Goal: Check status: Check status

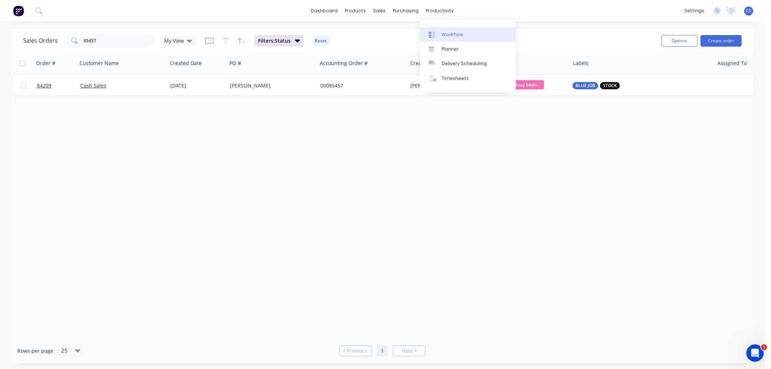
click at [446, 35] on div "Workflow" at bounding box center [452, 34] width 22 height 7
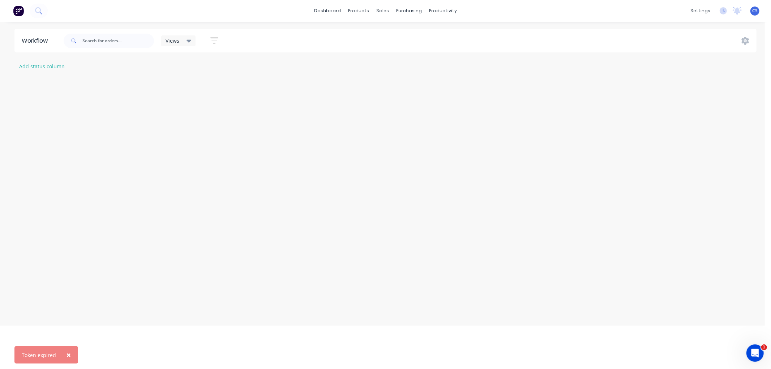
click at [67, 353] on span "×" at bounding box center [68, 355] width 4 height 10
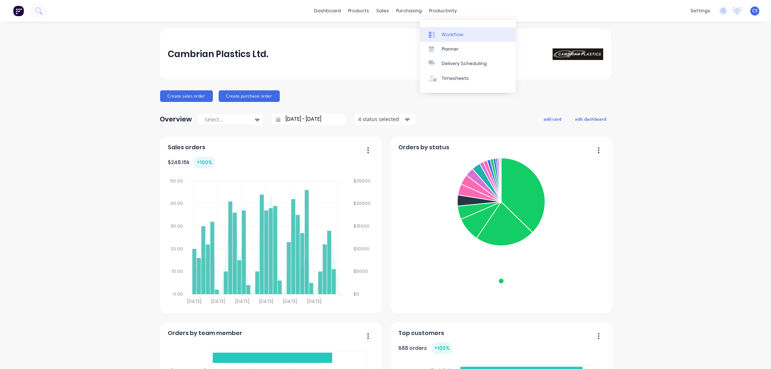
click at [449, 33] on div "Workflow" at bounding box center [452, 34] width 22 height 7
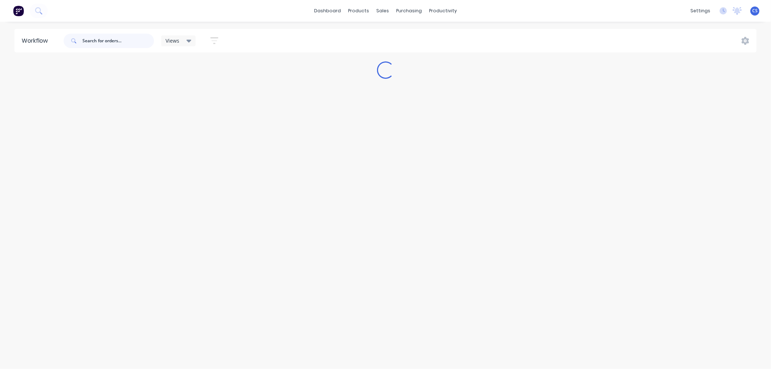
click at [113, 42] on input "text" at bounding box center [118, 41] width 72 height 14
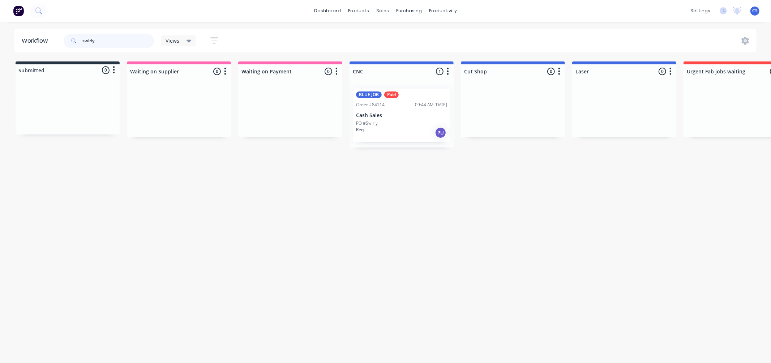
type input "swirly"
click at [392, 121] on div "PO #Swirly" at bounding box center [401, 123] width 91 height 7
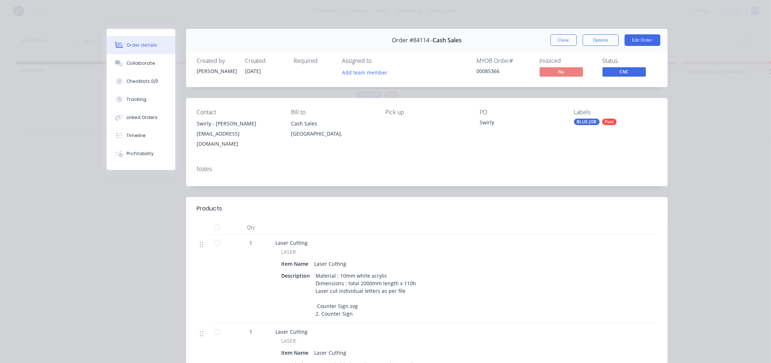
drag, startPoint x: 138, startPoint y: 156, endPoint x: 224, endPoint y: 150, distance: 86.2
click at [224, 150] on div "Order details Collaborate Checklists 0/0 Tracking Linked Orders Timeline Profit…" at bounding box center [385, 348] width 578 height 638
click at [149, 135] on button "Timeline" at bounding box center [141, 135] width 69 height 18
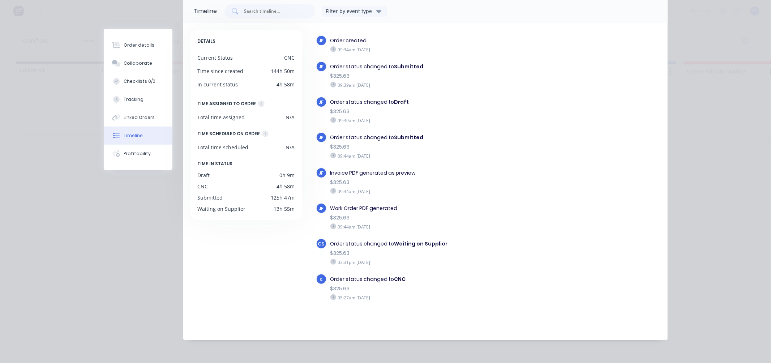
scroll to position [52, 0]
drag, startPoint x: 387, startPoint y: 235, endPoint x: 452, endPoint y: 237, distance: 64.7
click at [452, 240] on div "Order status changed to Waiting on Supplier" at bounding box center [436, 244] width 212 height 8
click at [451, 240] on div "Order status changed to Waiting on Supplier" at bounding box center [436, 244] width 212 height 8
click at [388, 302] on div "JF Order created 09:34am [DATE] JF Order status changed to Submitted $325.63 09…" at bounding box center [488, 181] width 344 height 292
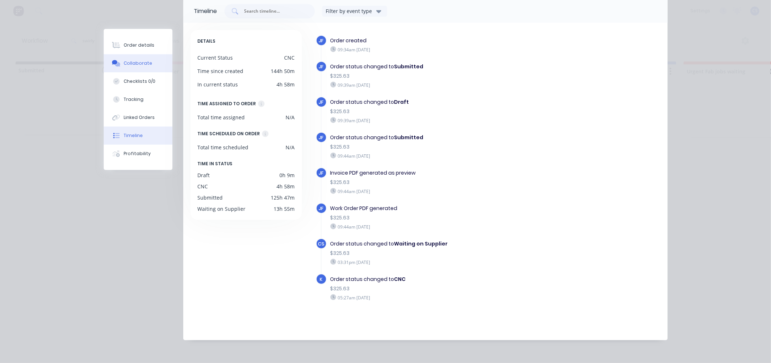
scroll to position [0, 0]
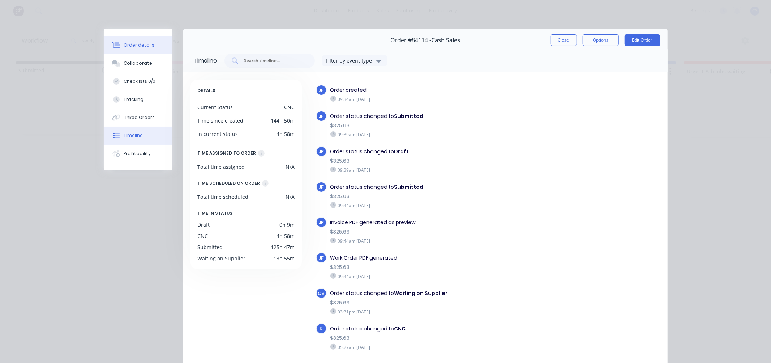
click at [127, 41] on button "Order details" at bounding box center [138, 45] width 69 height 18
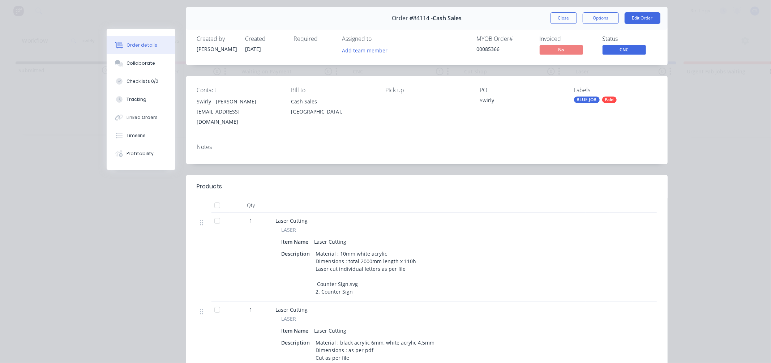
scroll to position [40, 0]
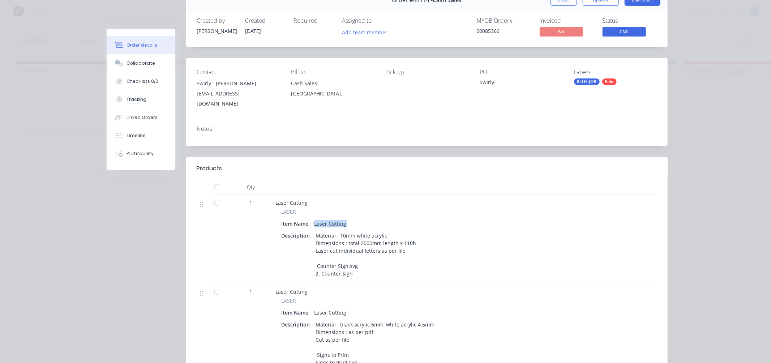
drag, startPoint x: 315, startPoint y: 217, endPoint x: 362, endPoint y: 220, distance: 47.5
click at [362, 220] on div "Item Name Laser Cutting" at bounding box center [417, 223] width 272 height 10
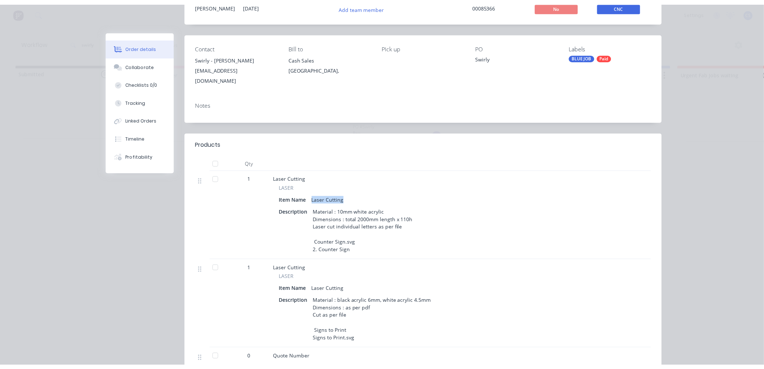
scroll to position [0, 0]
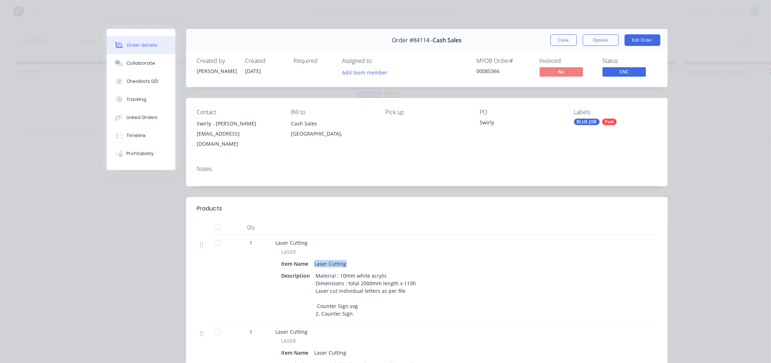
click at [627, 69] on span "CNC" at bounding box center [623, 71] width 43 height 9
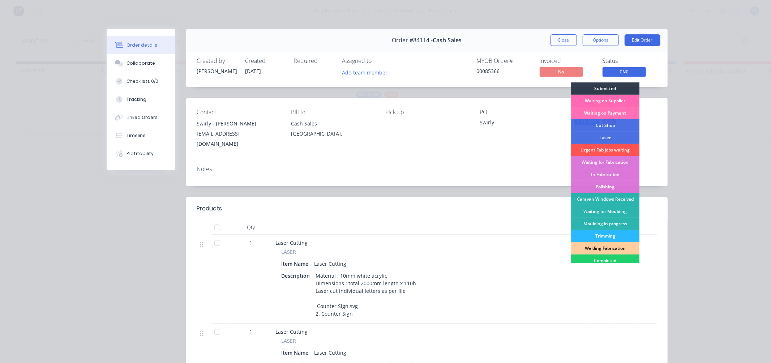
click at [614, 99] on div "Waiting on Supplier" at bounding box center [605, 101] width 68 height 12
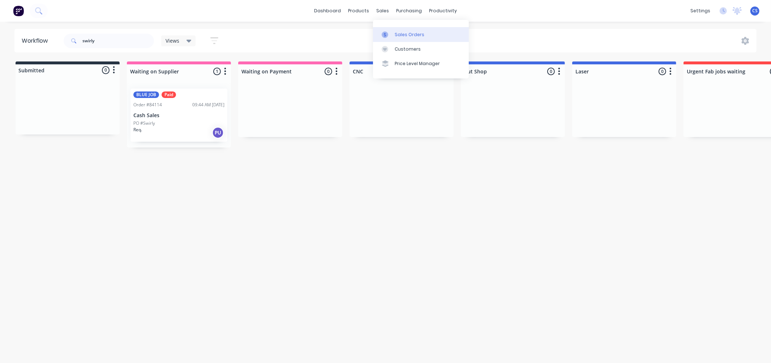
click at [387, 35] on icon at bounding box center [385, 34] width 7 height 7
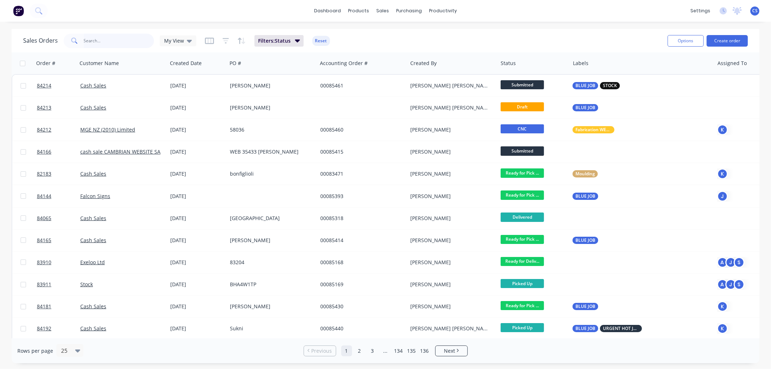
click at [133, 41] on input "text" at bounding box center [119, 41] width 70 height 14
type input "swirly"
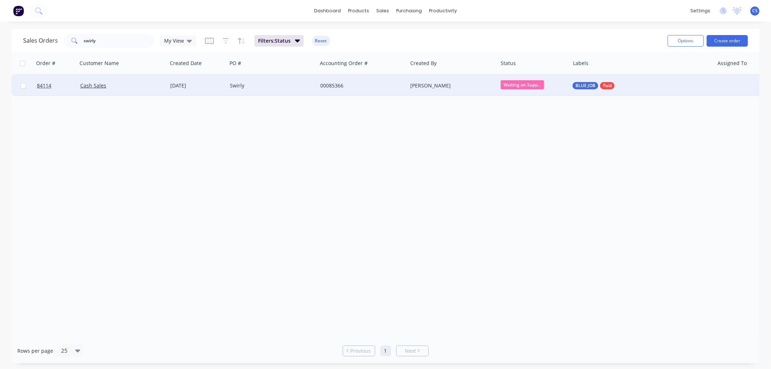
click at [281, 86] on div "Swirly" at bounding box center [270, 85] width 80 height 7
